Goal: Complete application form

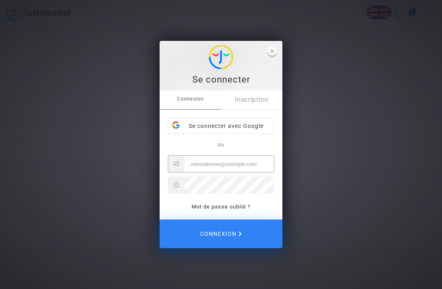
click at [272, 54] on span "close" at bounding box center [272, 51] width 9 height 9
click at [252, 100] on link "Inscription" at bounding box center [251, 100] width 61 height 19
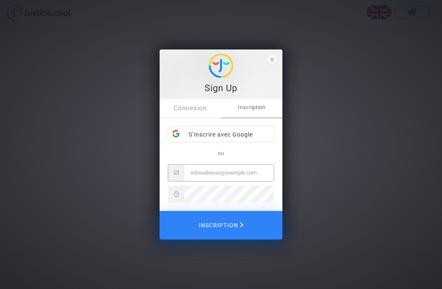
click at [210, 168] on input "Email" at bounding box center [228, 173] width 89 height 16
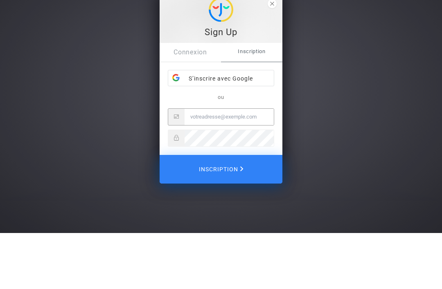
click at [229, 126] on div "S’inscrire avec Google" at bounding box center [221, 134] width 106 height 16
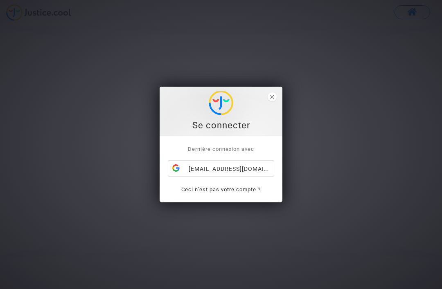
click at [238, 169] on div "[EMAIL_ADDRESS][DOMAIN_NAME]" at bounding box center [221, 169] width 106 height 16
click at [271, 99] on icon "close" at bounding box center [272, 97] width 4 height 4
